Goal: Task Accomplishment & Management: Manage account settings

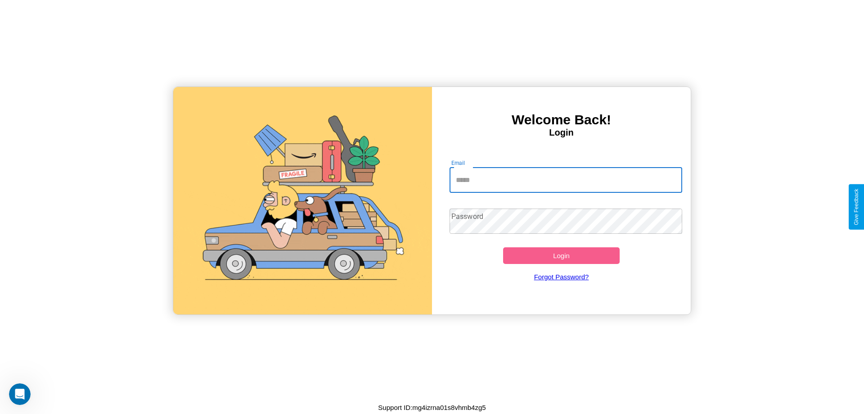
click at [566, 180] on input "Email" at bounding box center [566, 179] width 233 height 25
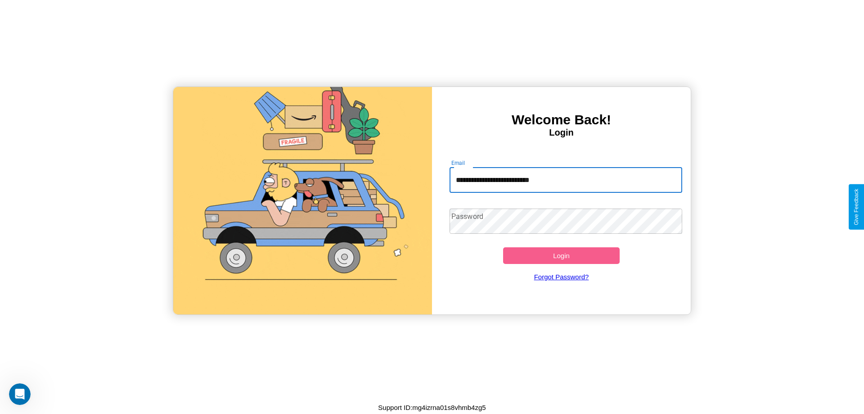
type input "**********"
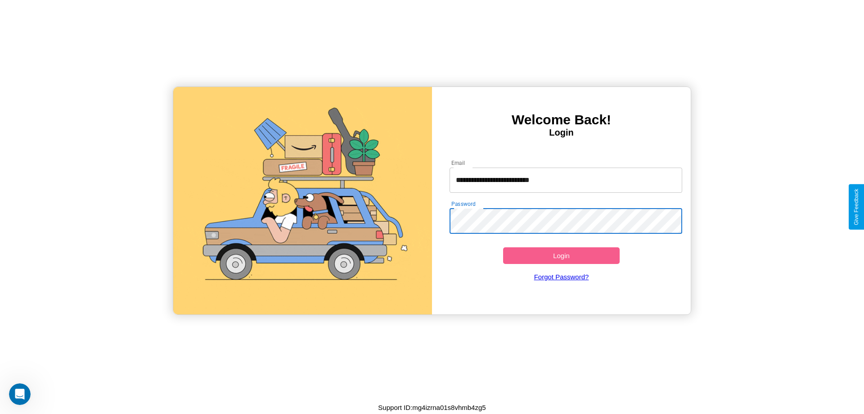
click at [561, 255] on button "Login" at bounding box center [561, 255] width 117 height 17
